Goal: Information Seeking & Learning: Learn about a topic

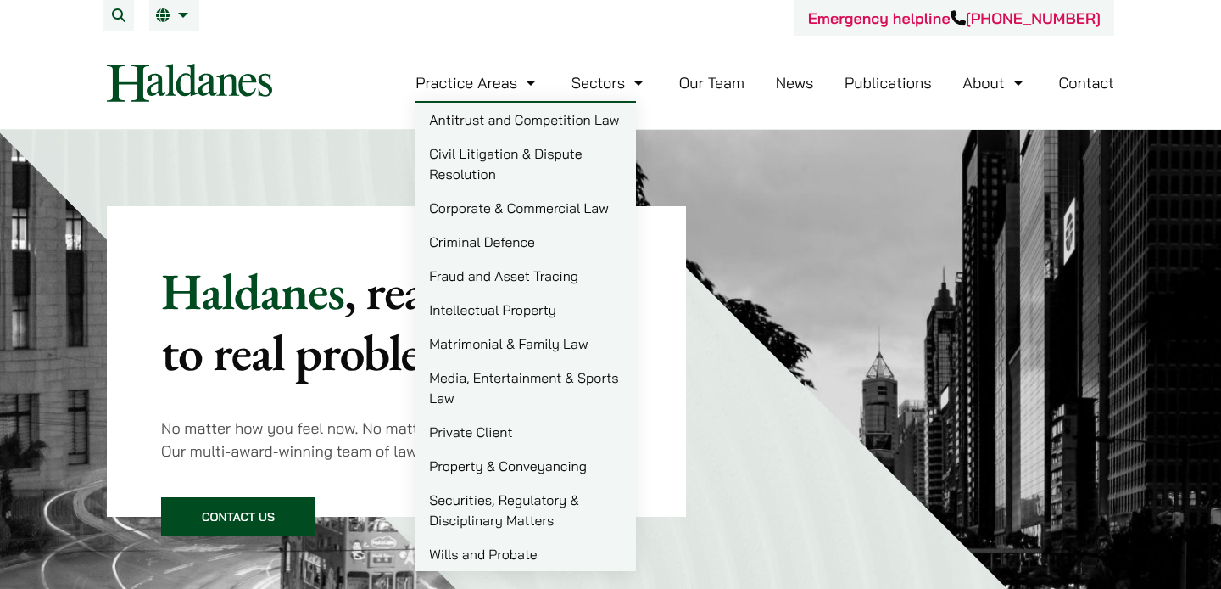
click at [504, 88] on link "Practice Areas" at bounding box center [478, 83] width 125 height 20
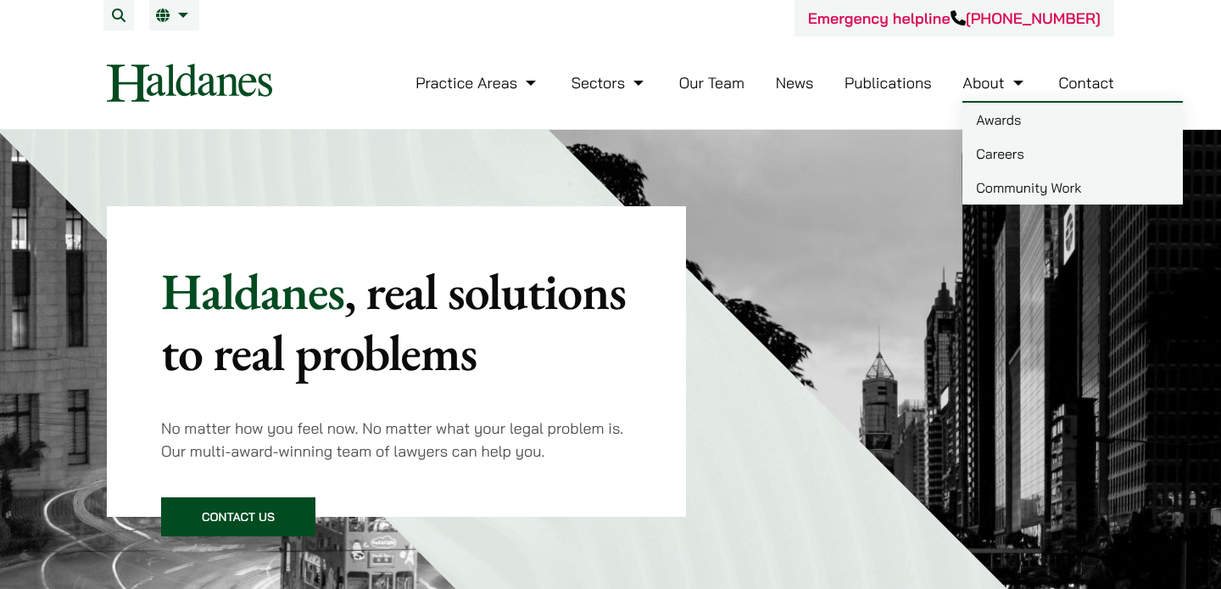
click at [979, 178] on link "Community Work" at bounding box center [1073, 187] width 221 height 34
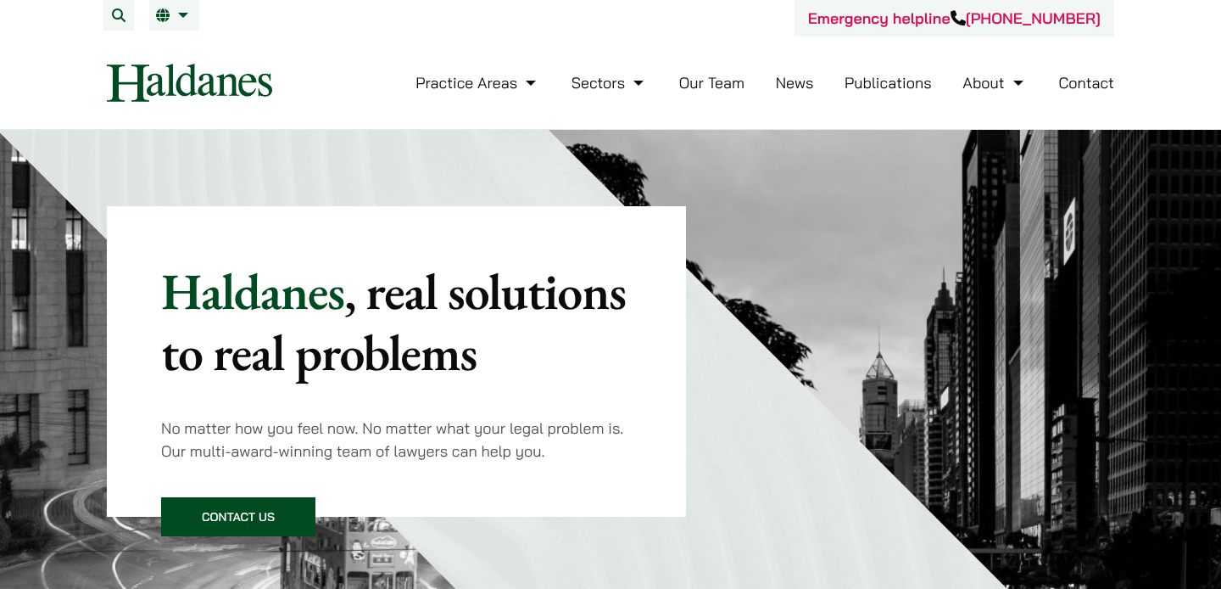
click at [794, 86] on link "News" at bounding box center [795, 83] width 38 height 20
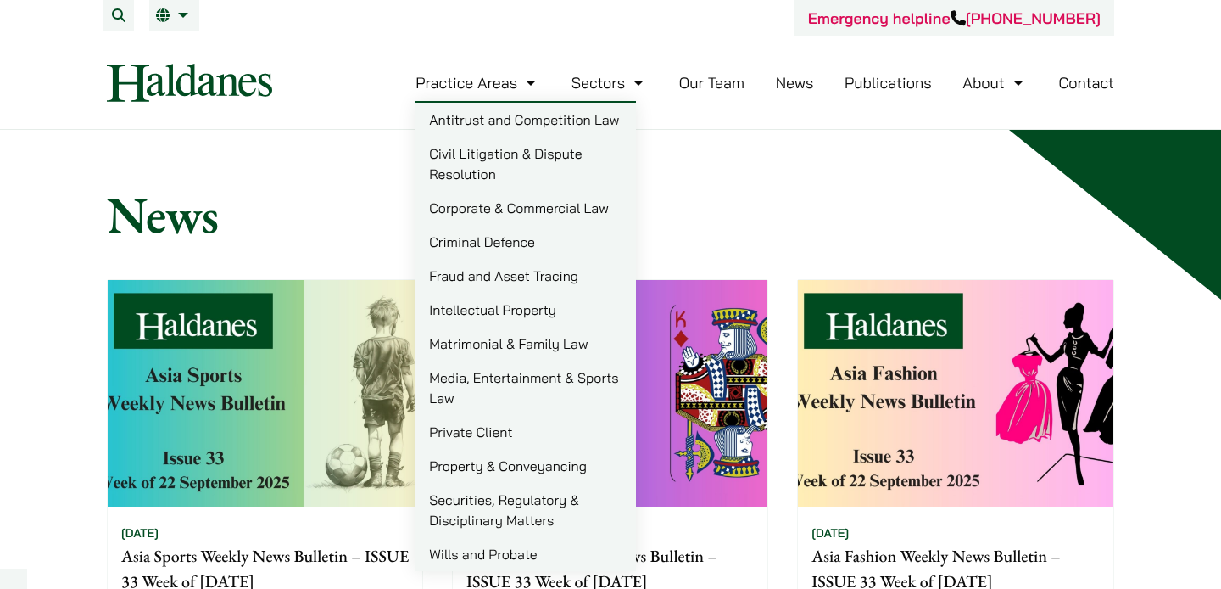
click at [203, 77] on img at bounding box center [189, 83] width 165 height 38
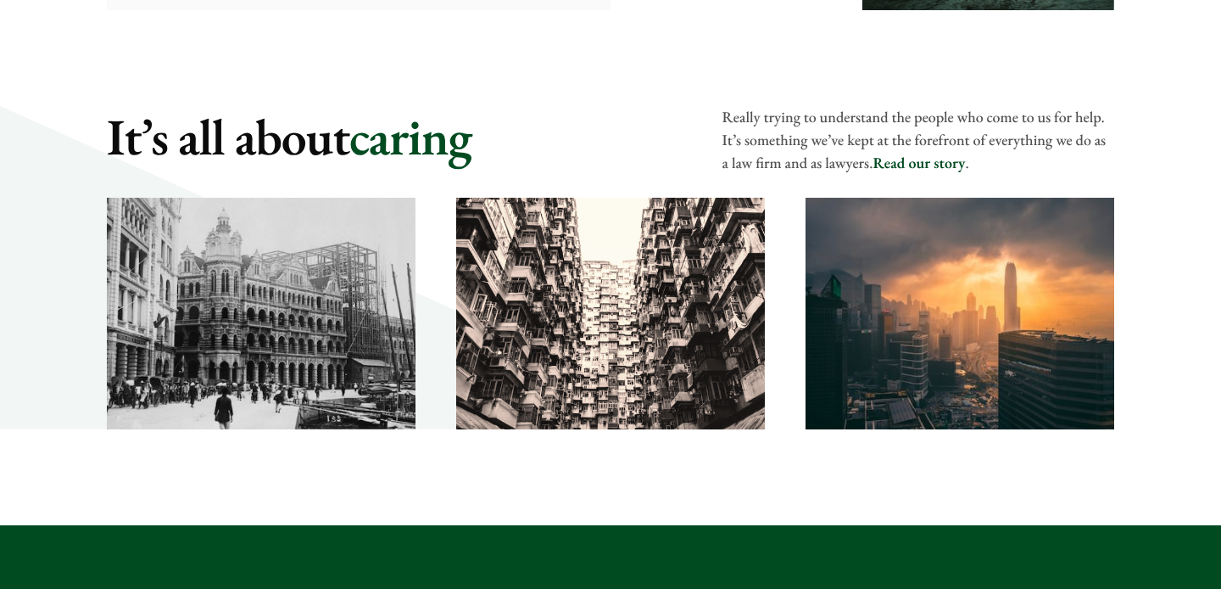
scroll to position [2422, 0]
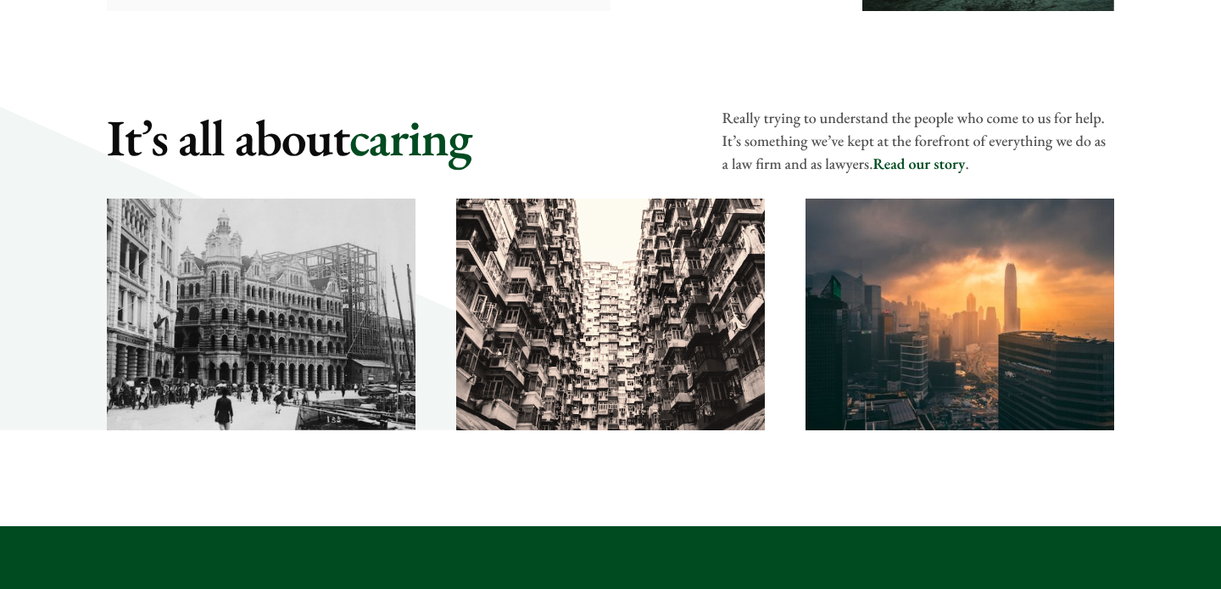
click at [931, 159] on link "Read our story" at bounding box center [919, 164] width 92 height 20
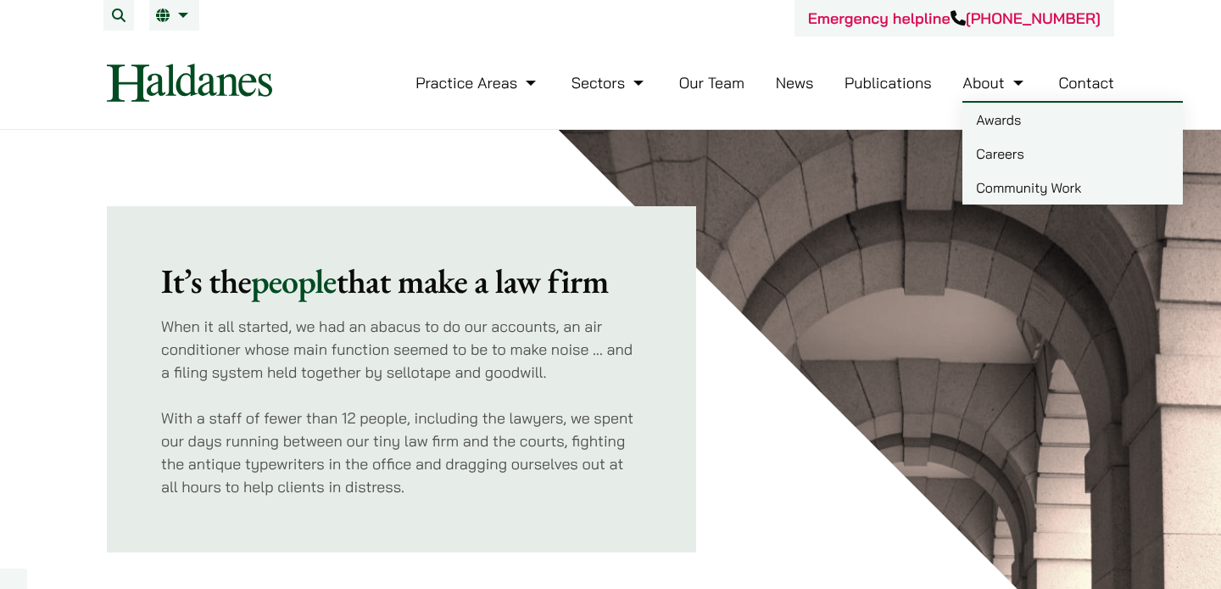
click at [1000, 187] on link "Community Work" at bounding box center [1073, 187] width 221 height 34
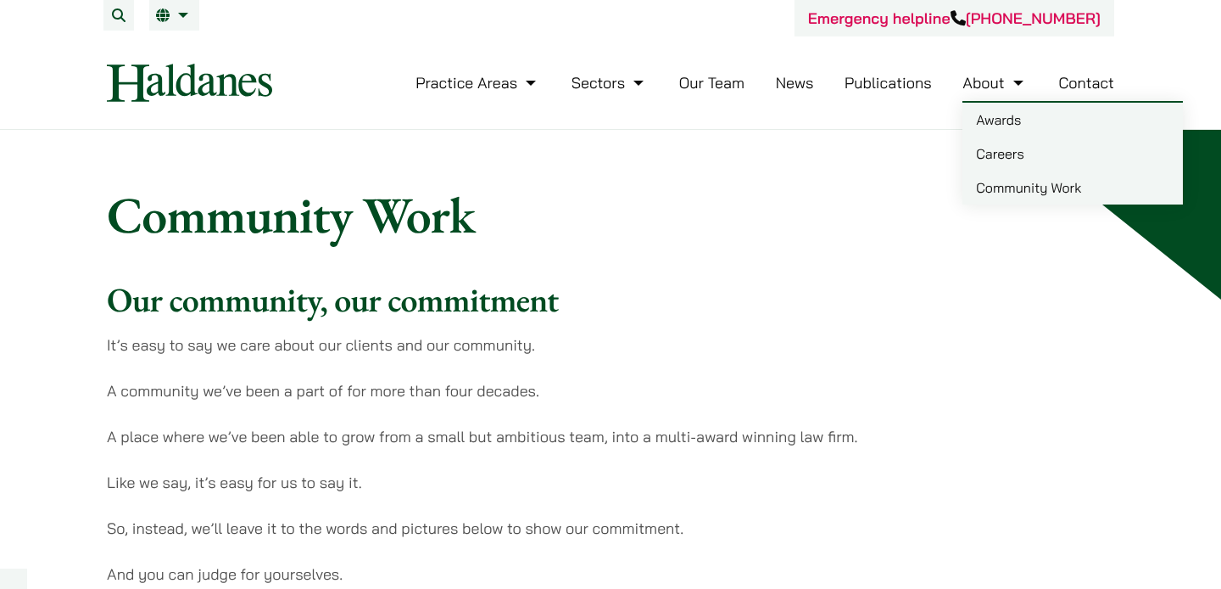
click at [992, 149] on link "Careers" at bounding box center [1073, 154] width 221 height 34
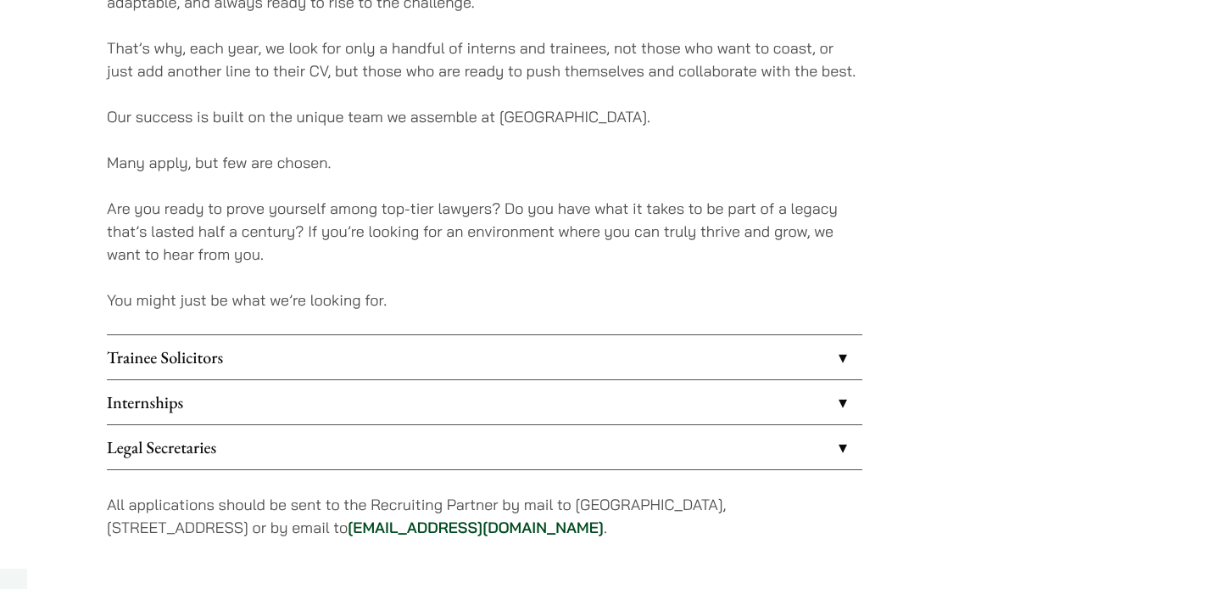
scroll to position [1285, 0]
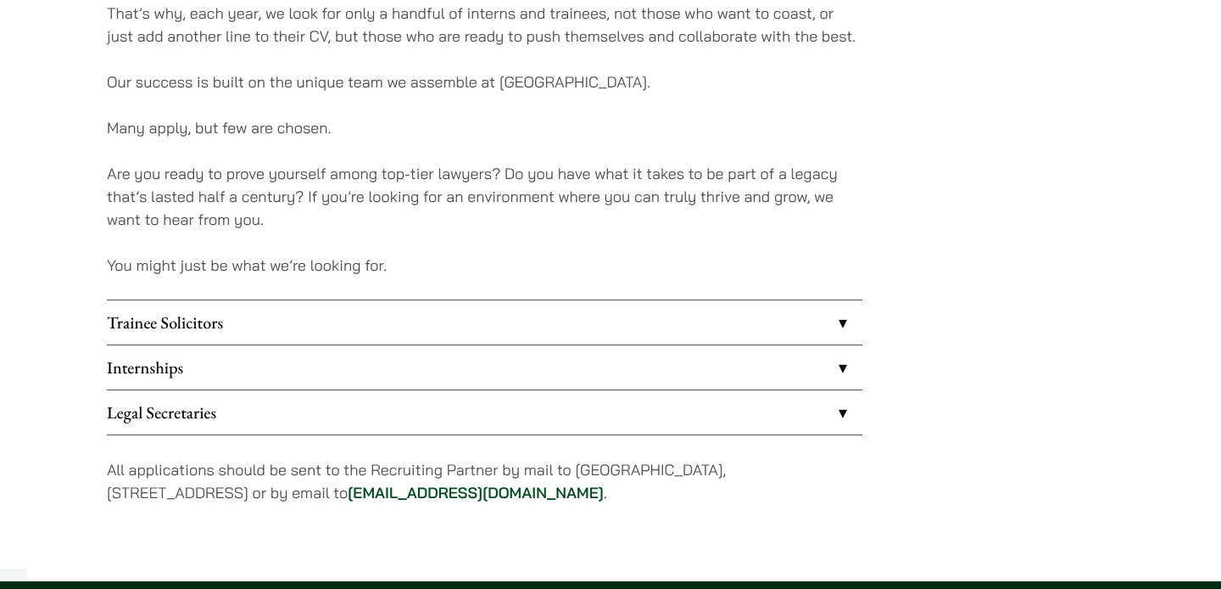
click at [302, 357] on link "Internships" at bounding box center [485, 367] width 756 height 44
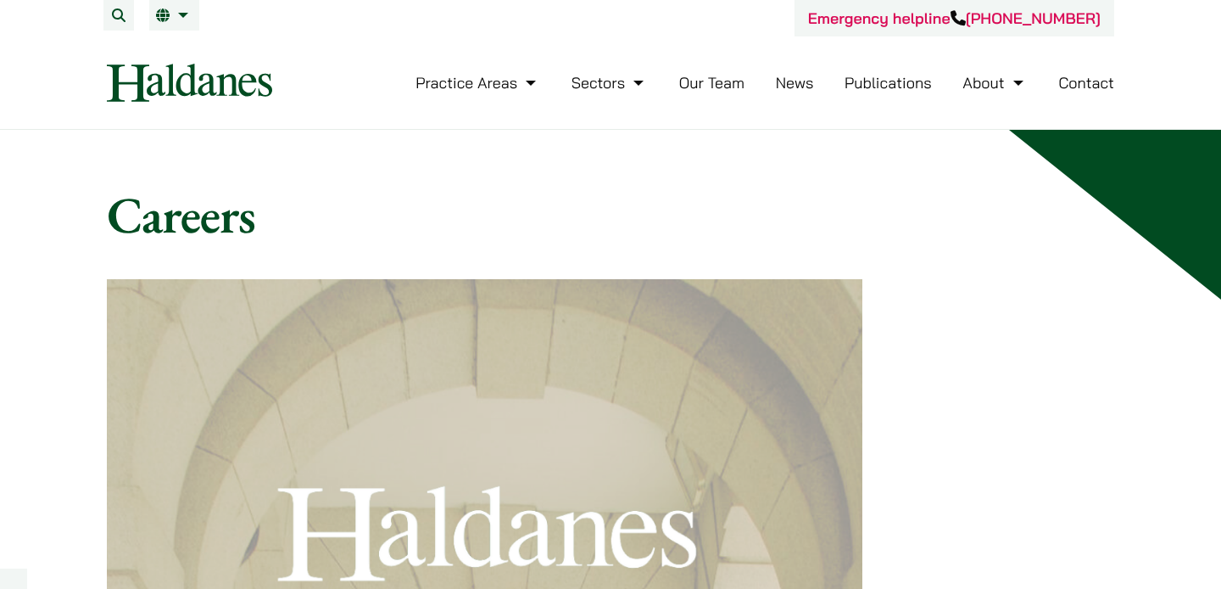
click at [734, 85] on link "Our Team" at bounding box center [711, 83] width 65 height 20
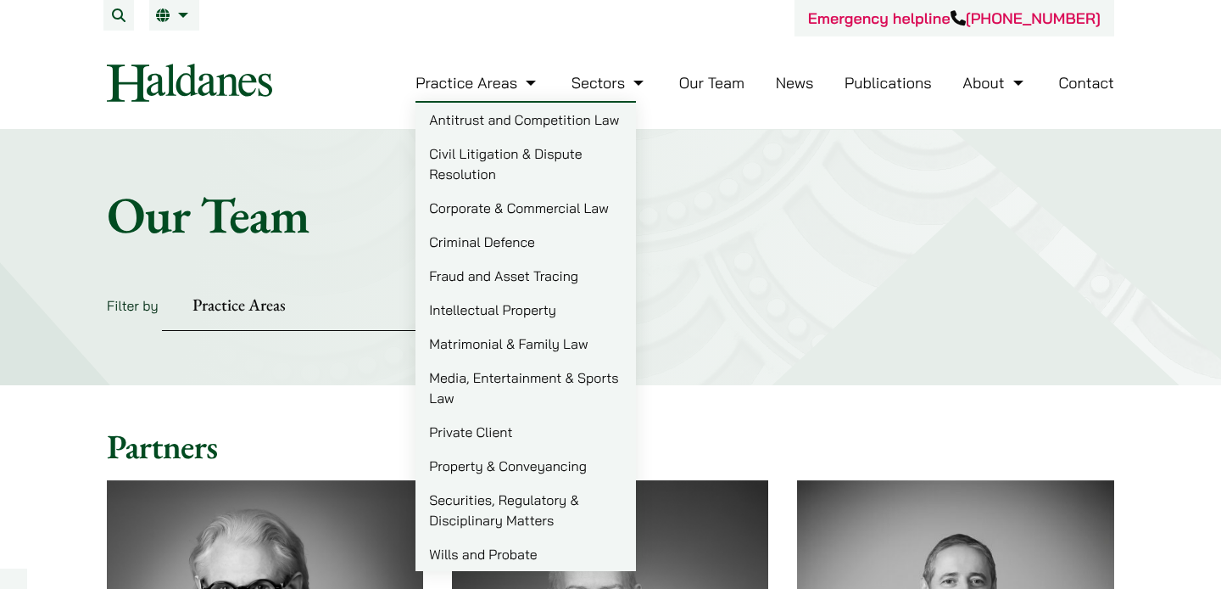
click at [457, 85] on link "Practice Areas" at bounding box center [478, 83] width 125 height 20
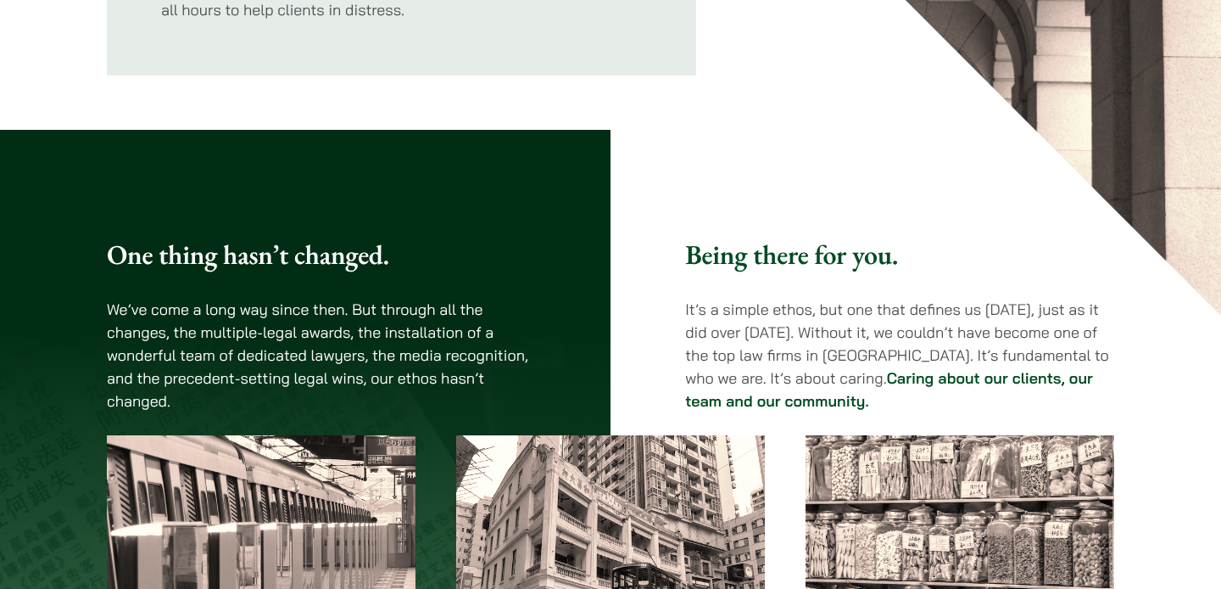
scroll to position [438, 0]
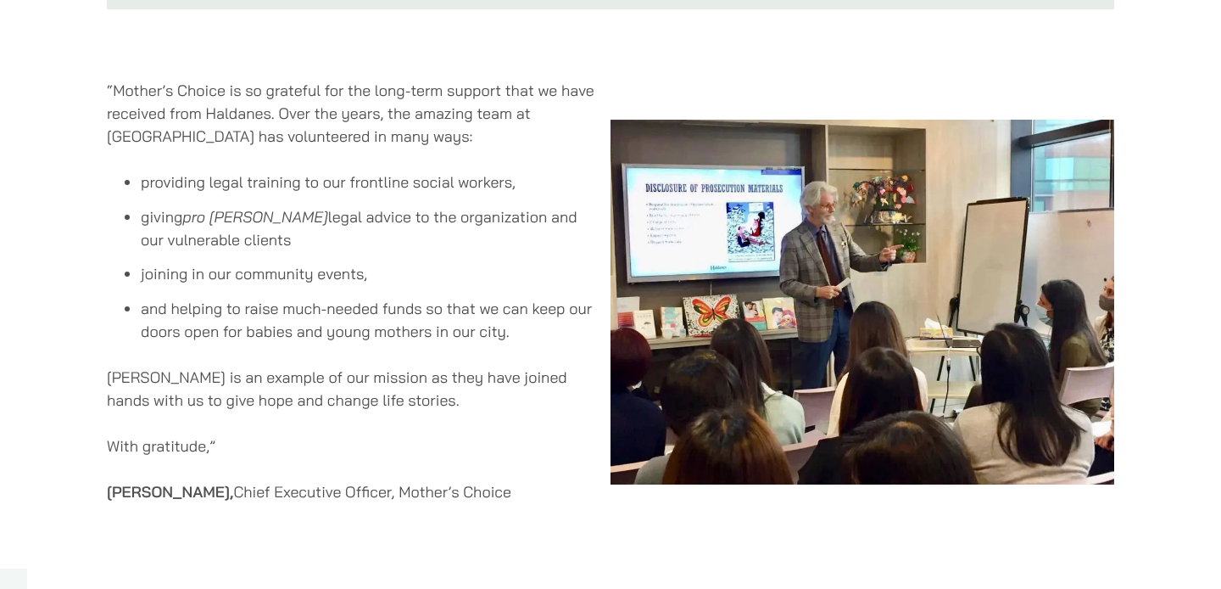
scroll to position [1233, 0]
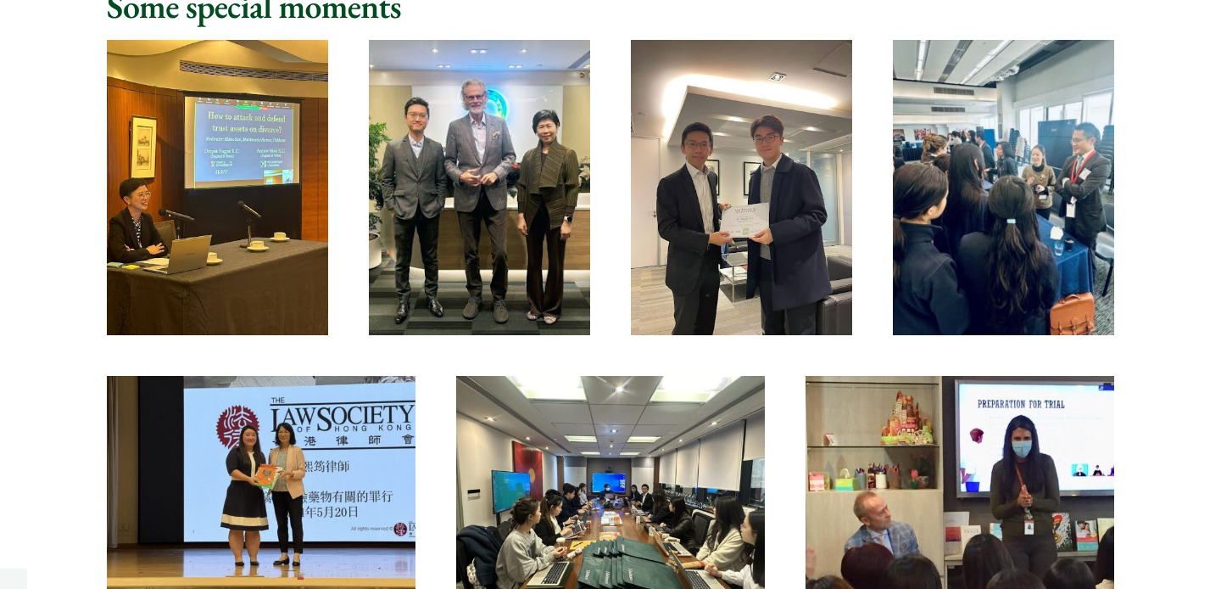
scroll to position [2036, 0]
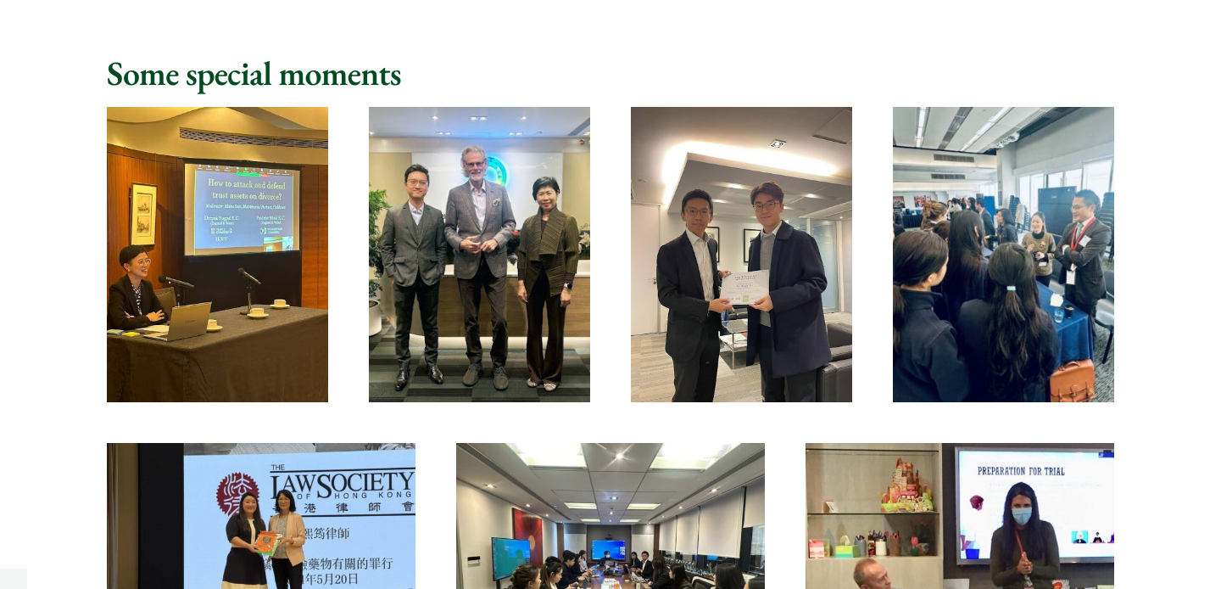
click at [497, 197] on img at bounding box center [479, 254] width 221 height 295
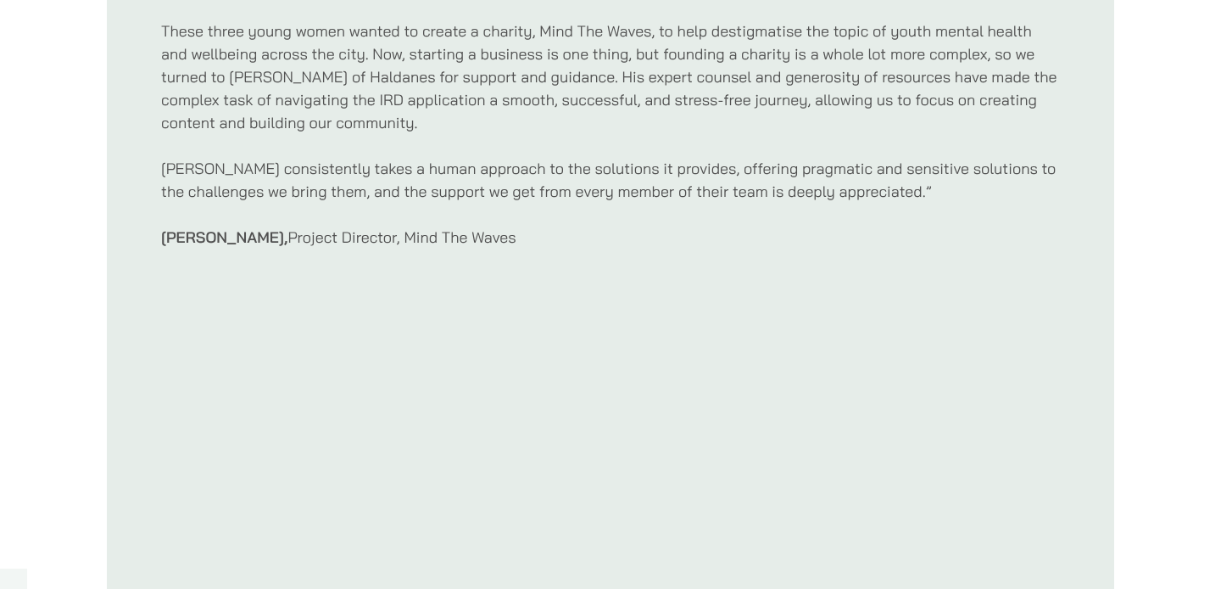
scroll to position [0, 0]
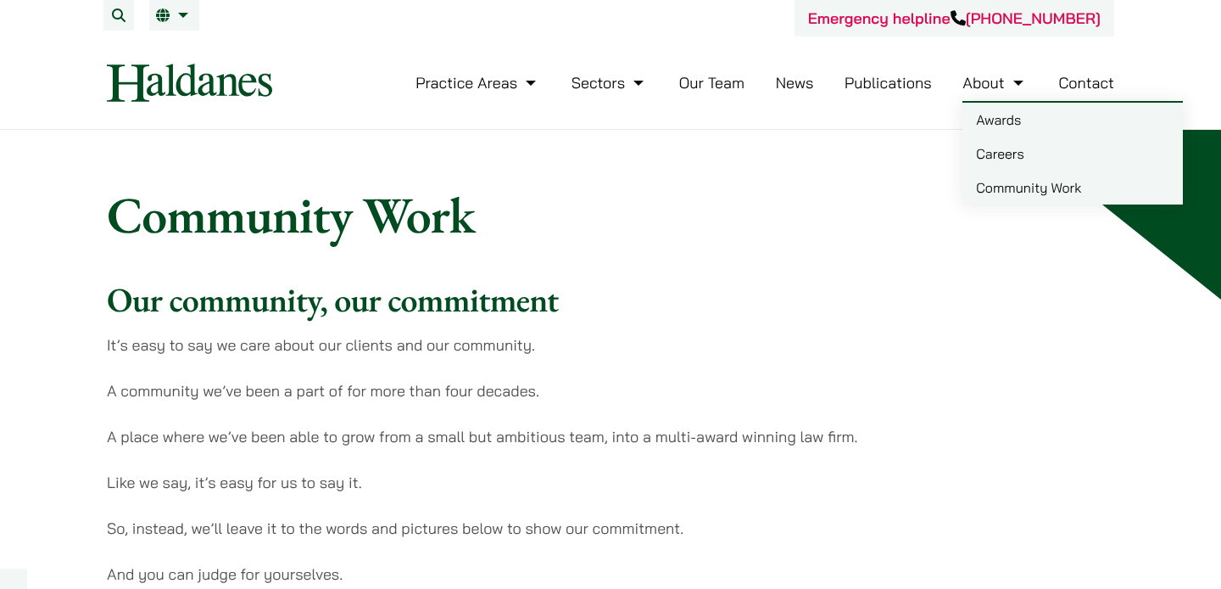
click at [1023, 159] on link "Careers" at bounding box center [1073, 154] width 221 height 34
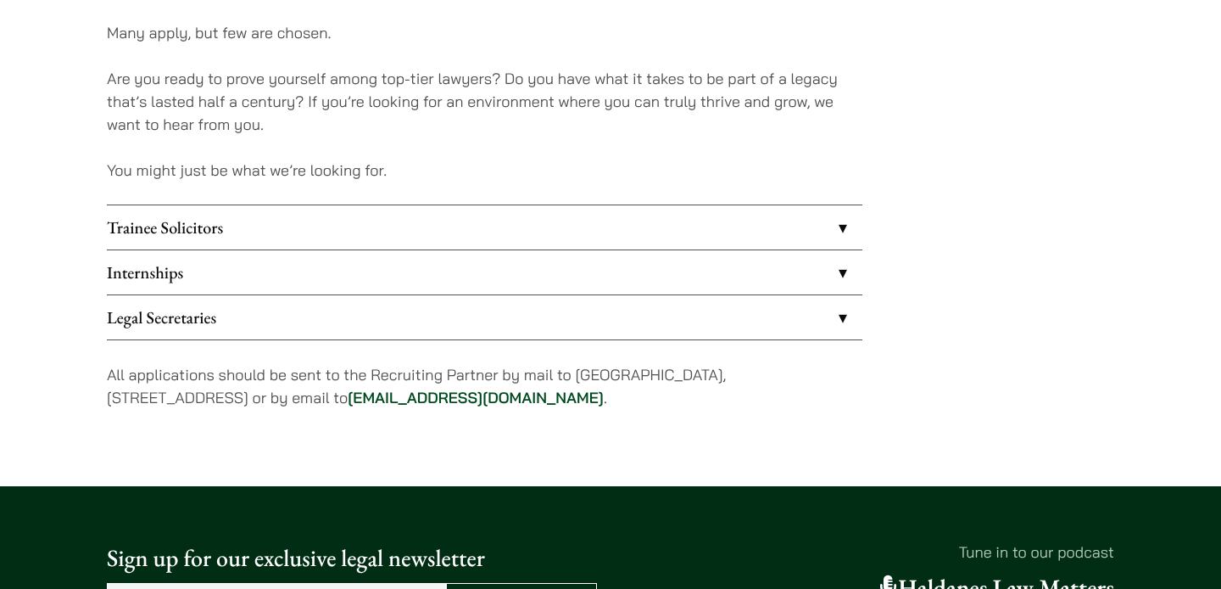
scroll to position [1377, 0]
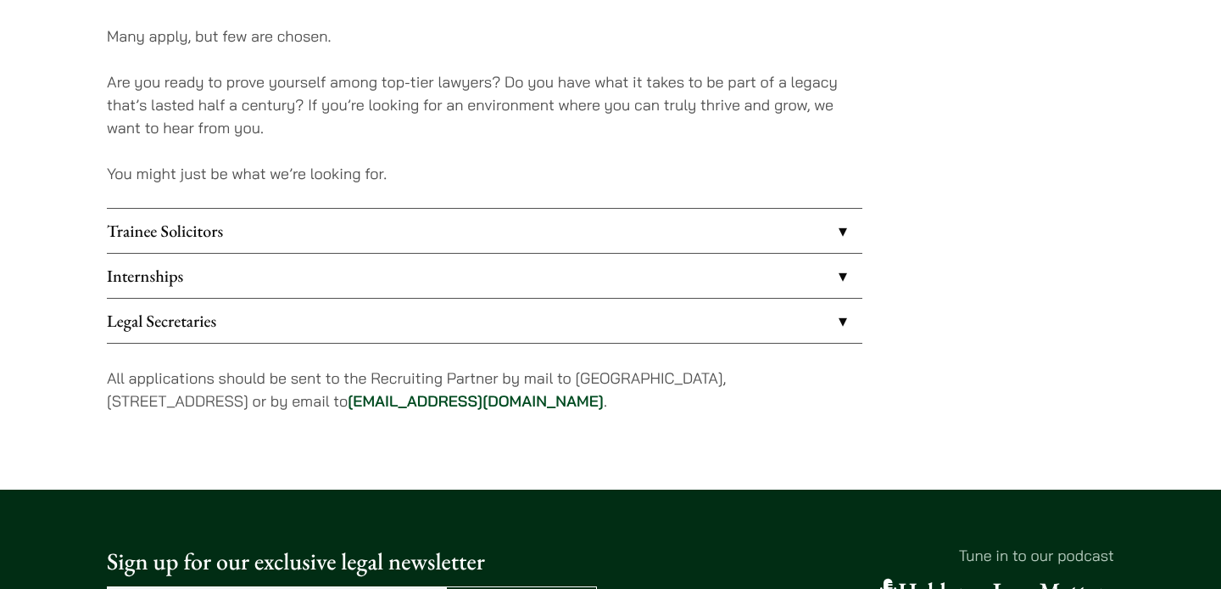
click at [224, 221] on link "Trainee Solicitors" at bounding box center [485, 231] width 756 height 44
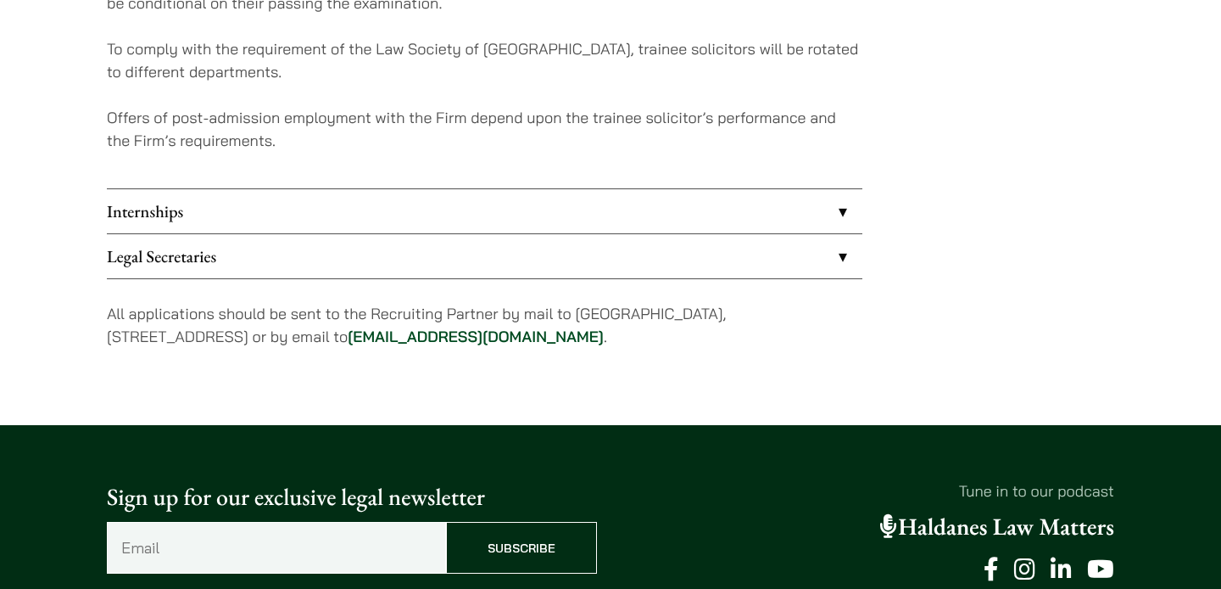
click at [226, 221] on link "Internships" at bounding box center [485, 211] width 756 height 44
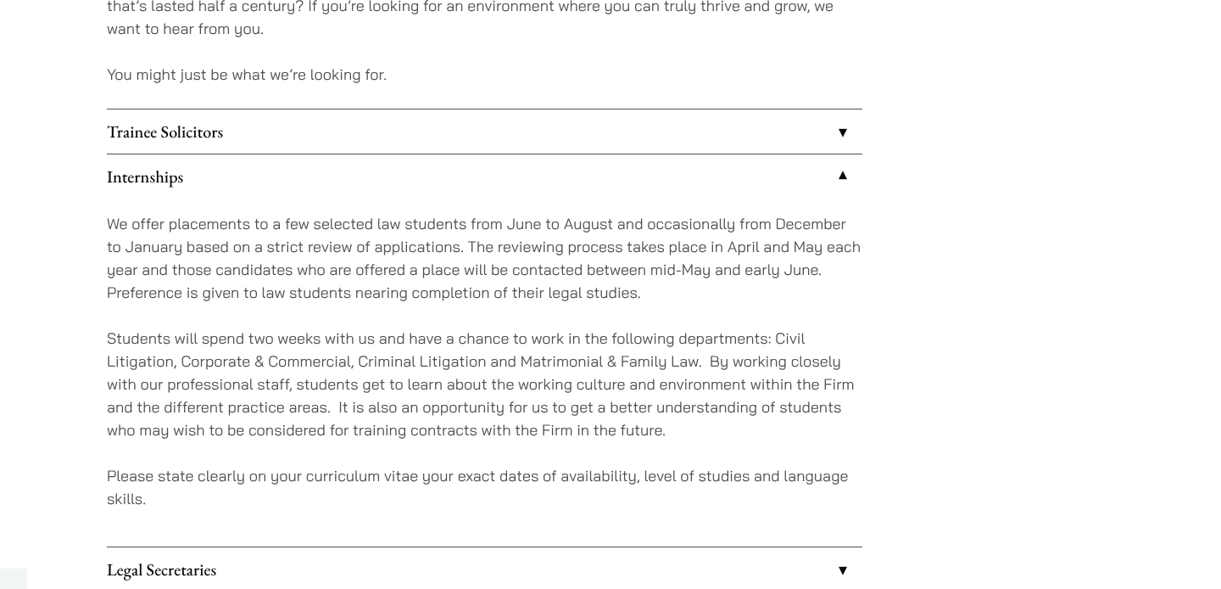
scroll to position [1537, 0]
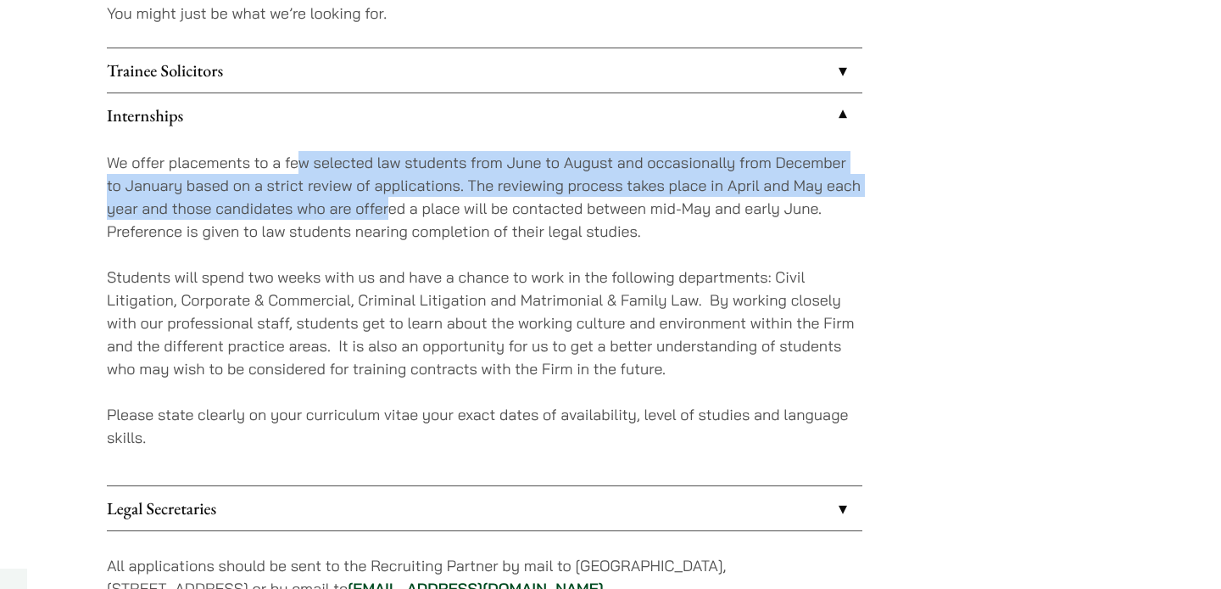
drag, startPoint x: 296, startPoint y: 170, endPoint x: 388, endPoint y: 207, distance: 99.7
type textarea "w selected law students from June to August and occasionally from December to J…"
click at [388, 207] on p "We offer placements to a few selected law students from June to August and occa…" at bounding box center [485, 197] width 756 height 92
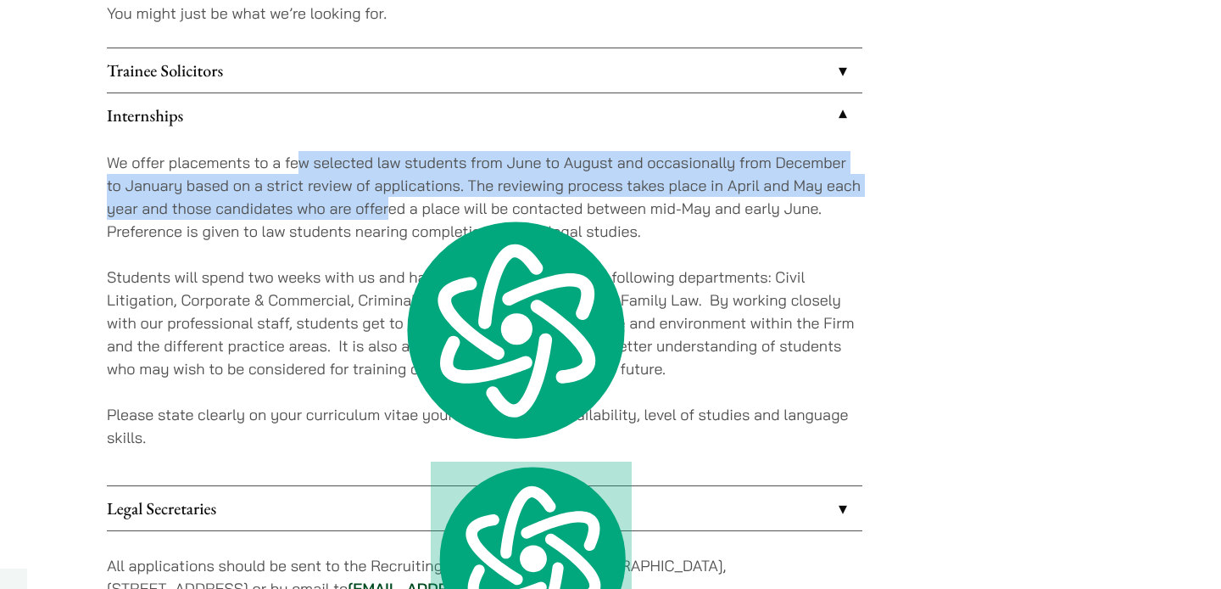
click at [388, 207] on p "We offer placements to a few selected law students from June to August and occa…" at bounding box center [485, 197] width 756 height 92
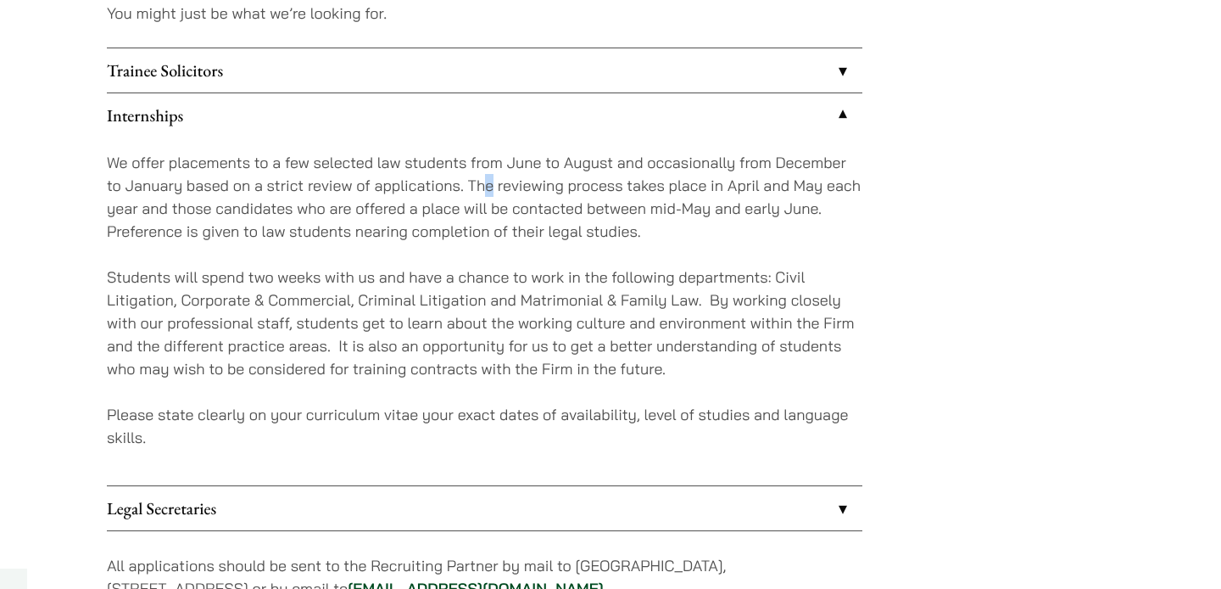
click at [493, 187] on p "We offer placements to a few selected law students from June to August and occa…" at bounding box center [485, 197] width 756 height 92
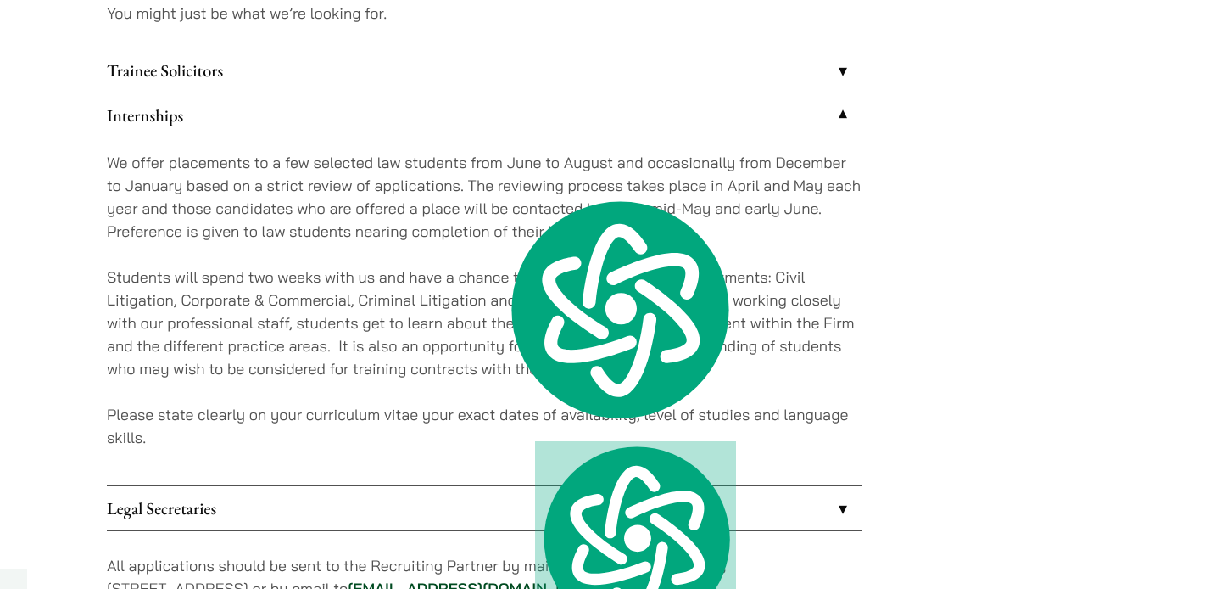
click at [383, 212] on p "We offer placements to a few selected law students from June to August and occa…" at bounding box center [485, 197] width 756 height 92
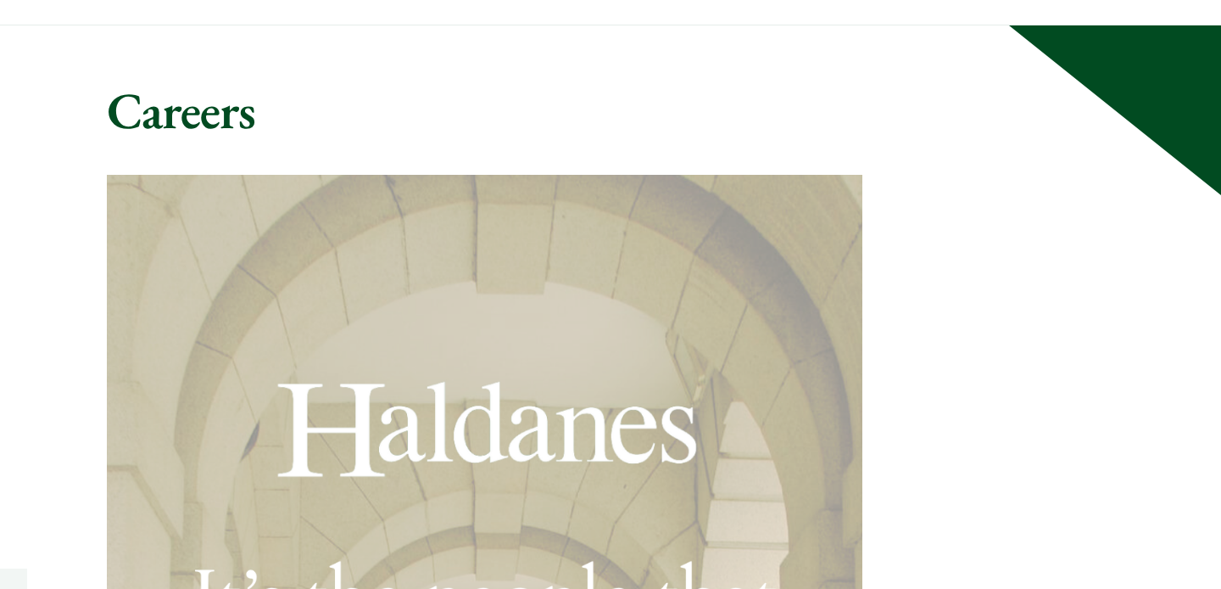
scroll to position [0, 0]
